Goal: Browse casually: Explore the website without a specific task or goal

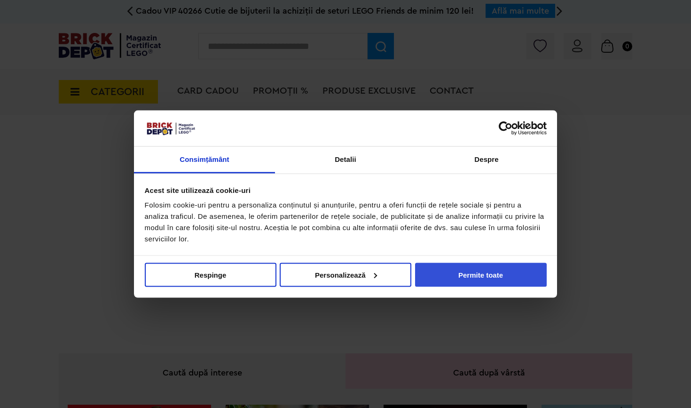
click at [448, 275] on button "Permite toate" at bounding box center [481, 274] width 132 height 24
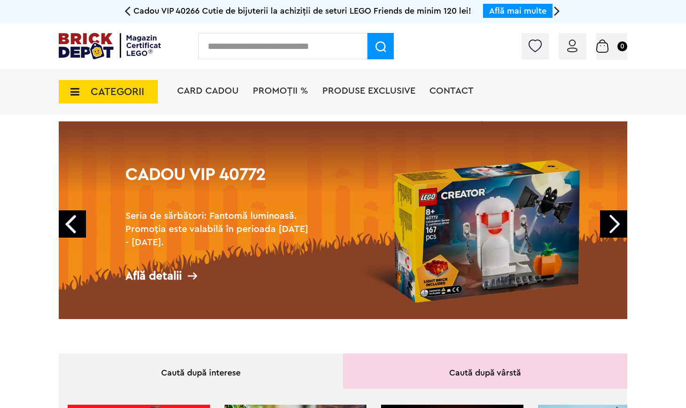
click at [289, 90] on span "PROMOȚII %" at bounding box center [280, 90] width 55 height 9
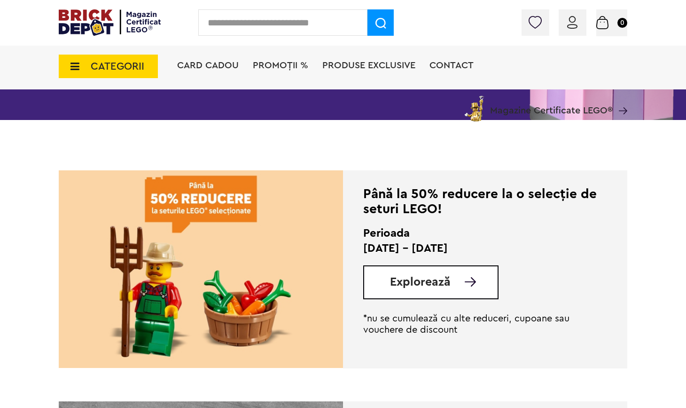
scroll to position [145, 0]
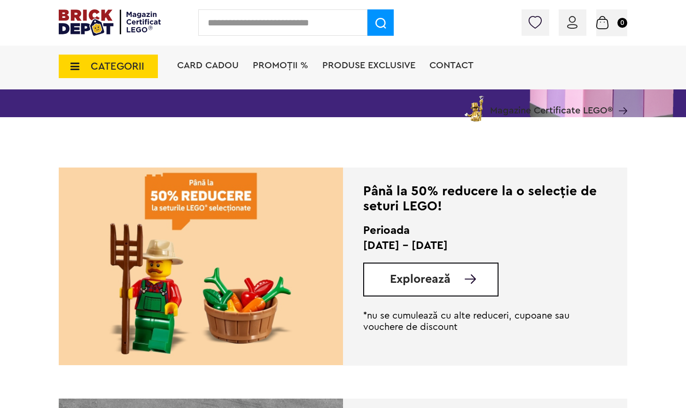
click at [410, 280] on span "Explorează" at bounding box center [420, 279] width 61 height 12
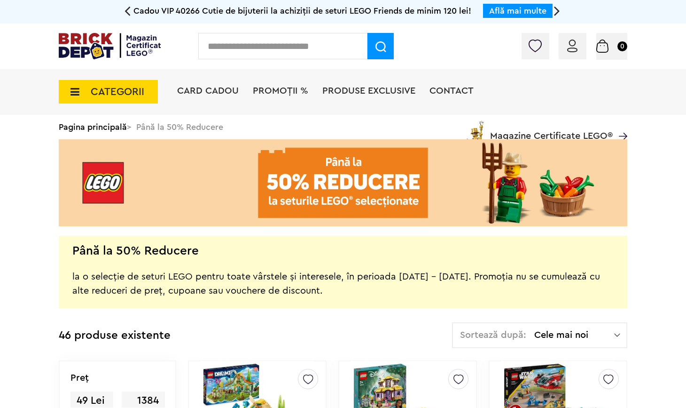
click at [267, 91] on span "PROMOȚII %" at bounding box center [280, 90] width 55 height 9
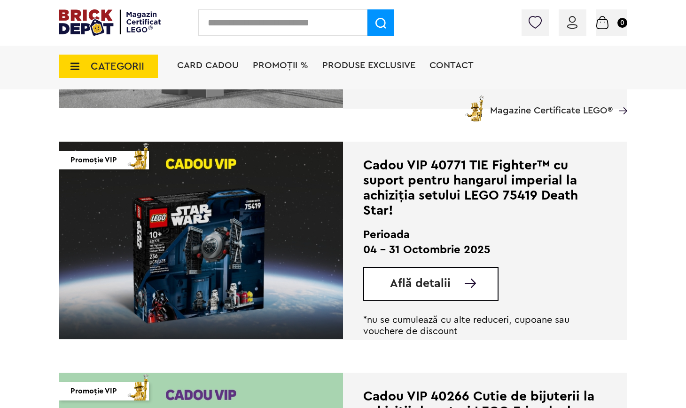
scroll to position [621, 0]
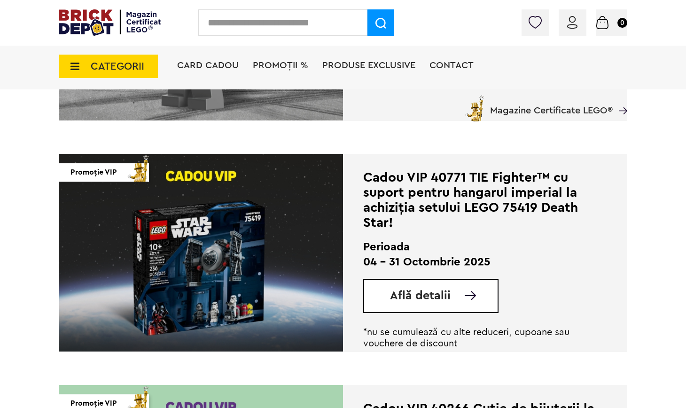
click at [529, 109] on span "Magazine Certificate LEGO®" at bounding box center [551, 105] width 123 height 22
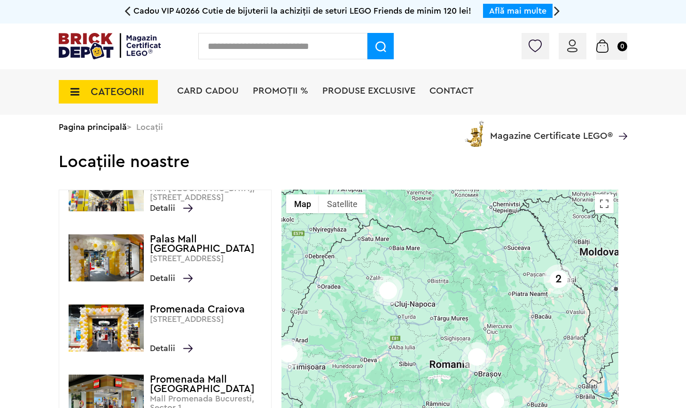
scroll to position [37, 0]
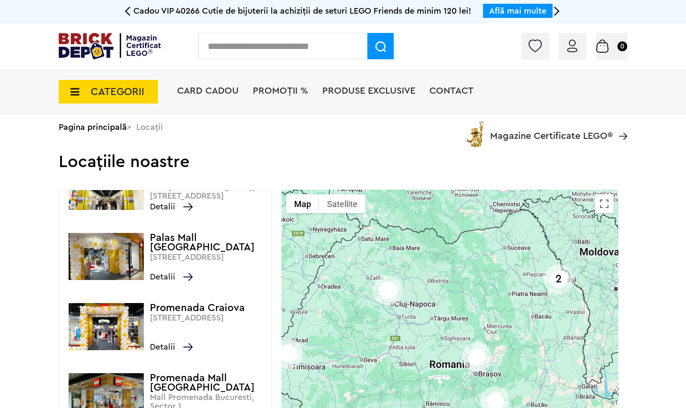
click at [171, 275] on span "Detalii" at bounding box center [171, 276] width 43 height 13
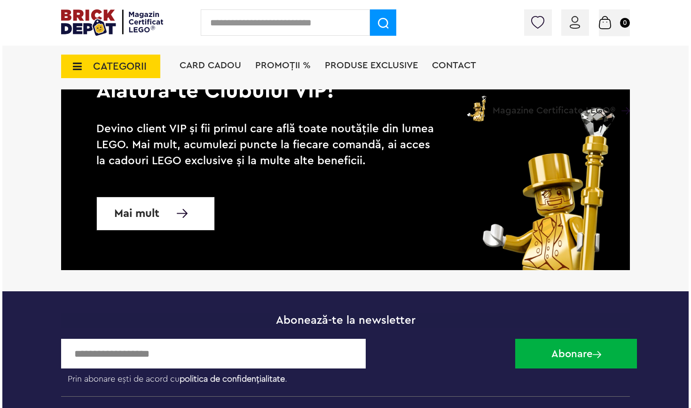
scroll to position [1698, 0]
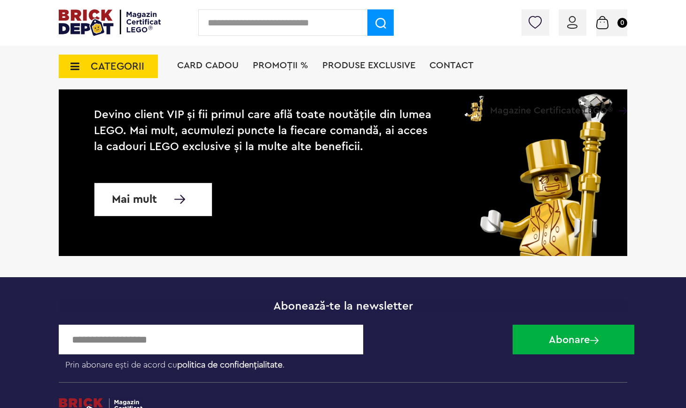
click at [124, 68] on span "CATEGORII" at bounding box center [118, 66] width 54 height 10
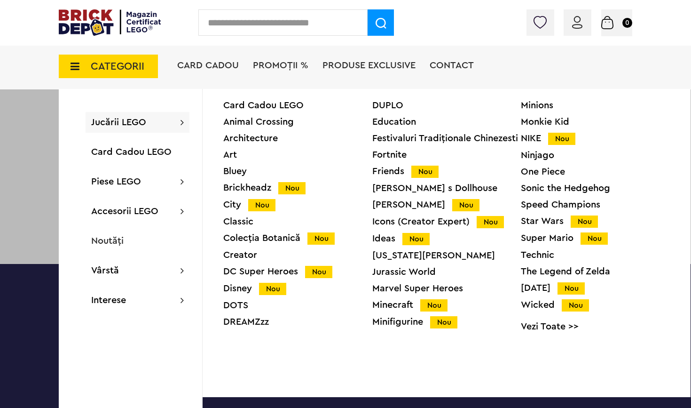
click at [391, 204] on div "Harry Potter Nou" at bounding box center [446, 205] width 149 height 10
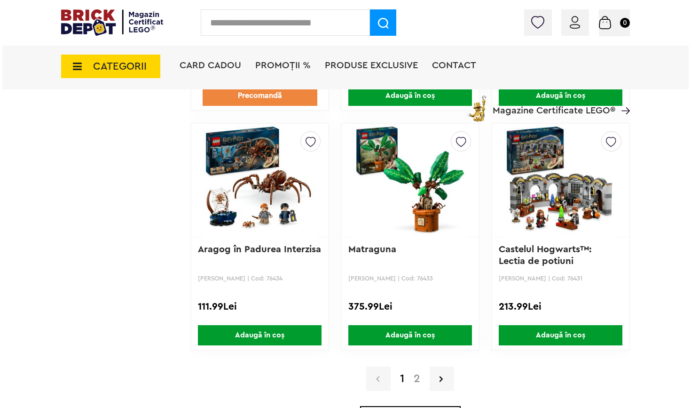
scroll to position [2150, 0]
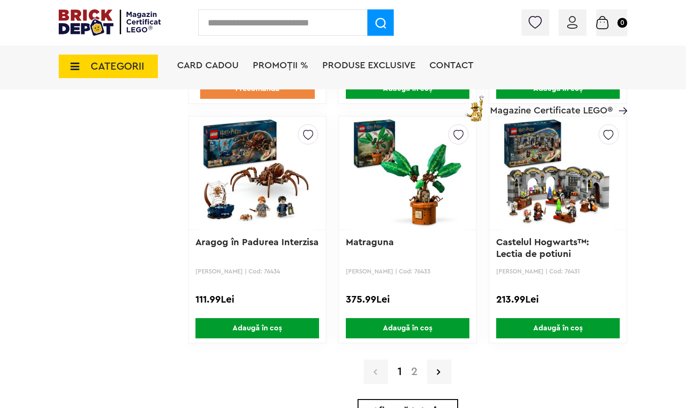
click at [144, 64] on span "CATEGORII" at bounding box center [108, 67] width 99 height 24
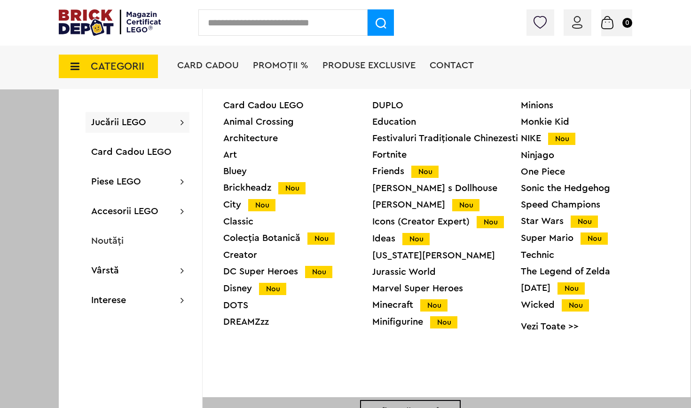
click at [289, 236] on div "Colecția Botanică Nou" at bounding box center [297, 238] width 149 height 10
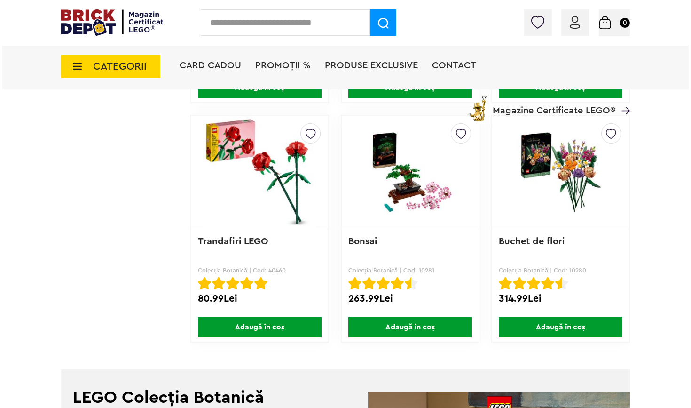
scroll to position [2173, 0]
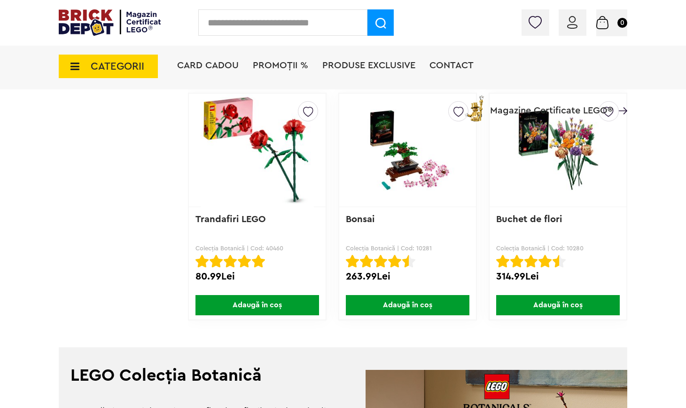
click at [120, 65] on span "CATEGORII" at bounding box center [118, 66] width 54 height 10
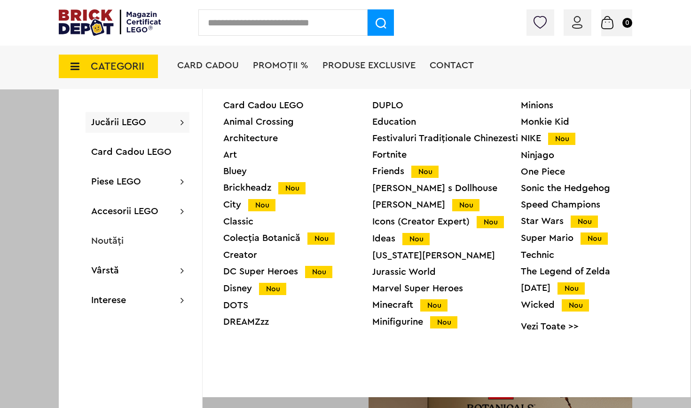
click at [251, 249] on div "Card Cadou LEGO Animal Crossing Architecture Art Bluey Brickheadz Nou City Nou …" at bounding box center [297, 217] width 149 height 233
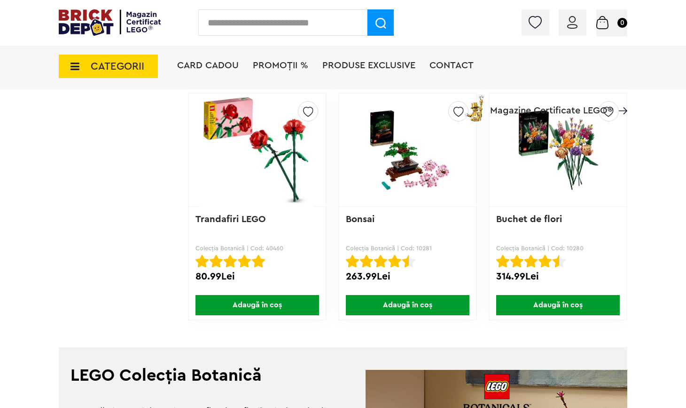
click at [122, 55] on span "CATEGORII" at bounding box center [108, 67] width 99 height 24
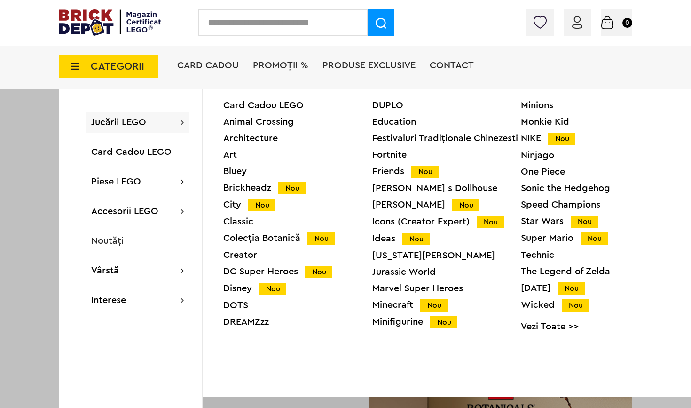
click at [244, 256] on div "Creator" at bounding box center [297, 254] width 149 height 9
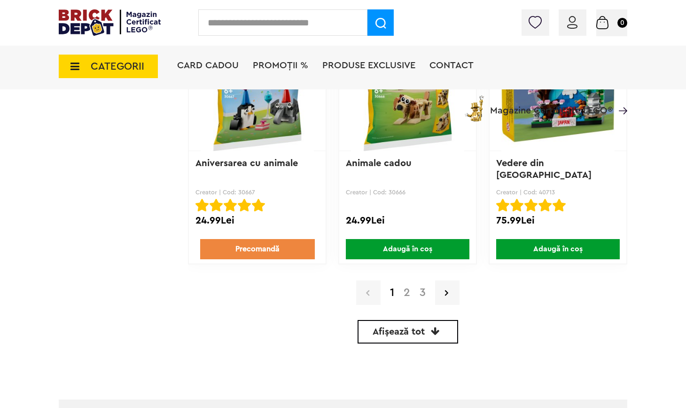
scroll to position [2230, 0]
